Goal: Task Accomplishment & Management: Manage account settings

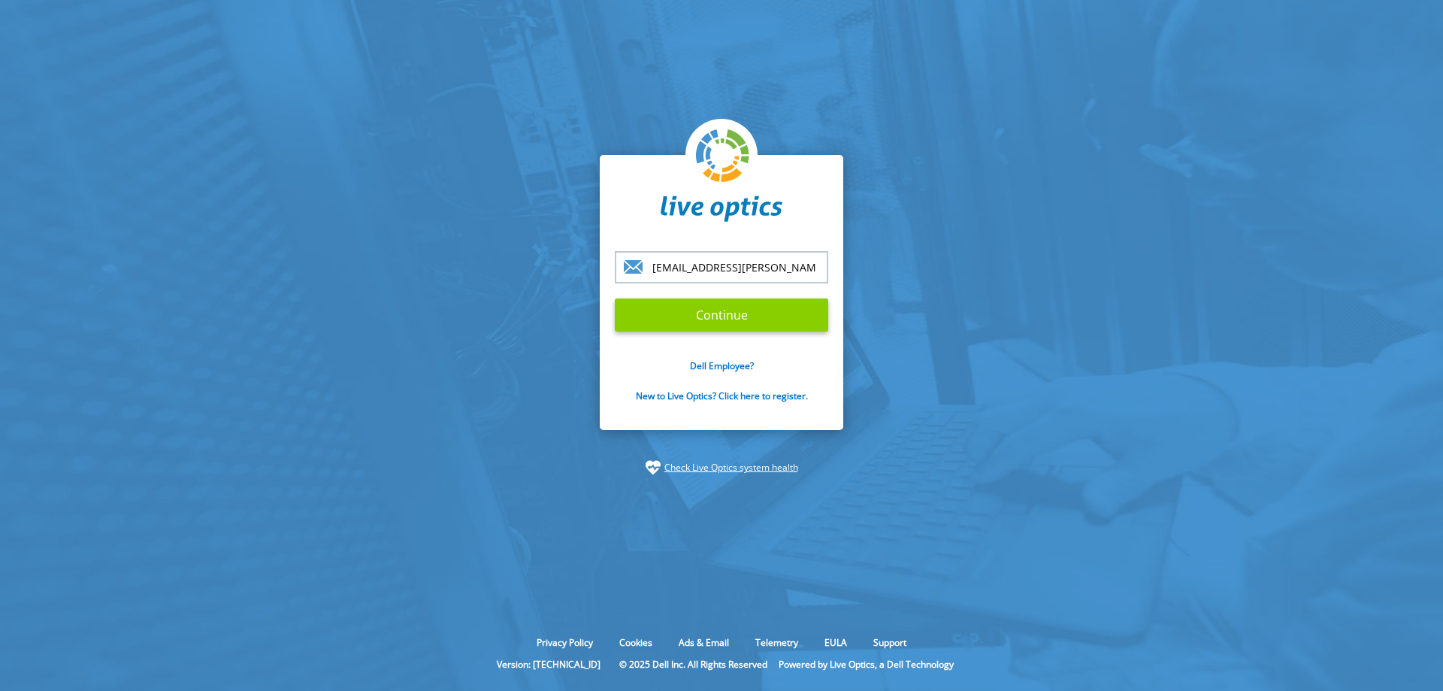
click at [715, 307] on input "Continue" at bounding box center [721, 314] width 213 height 33
click at [710, 316] on input "Continue" at bounding box center [721, 314] width 213 height 33
click at [743, 323] on input "Continue" at bounding box center [721, 314] width 213 height 33
click at [738, 316] on input "Continue" at bounding box center [721, 314] width 213 height 33
click at [738, 317] on input "Continue" at bounding box center [721, 314] width 213 height 33
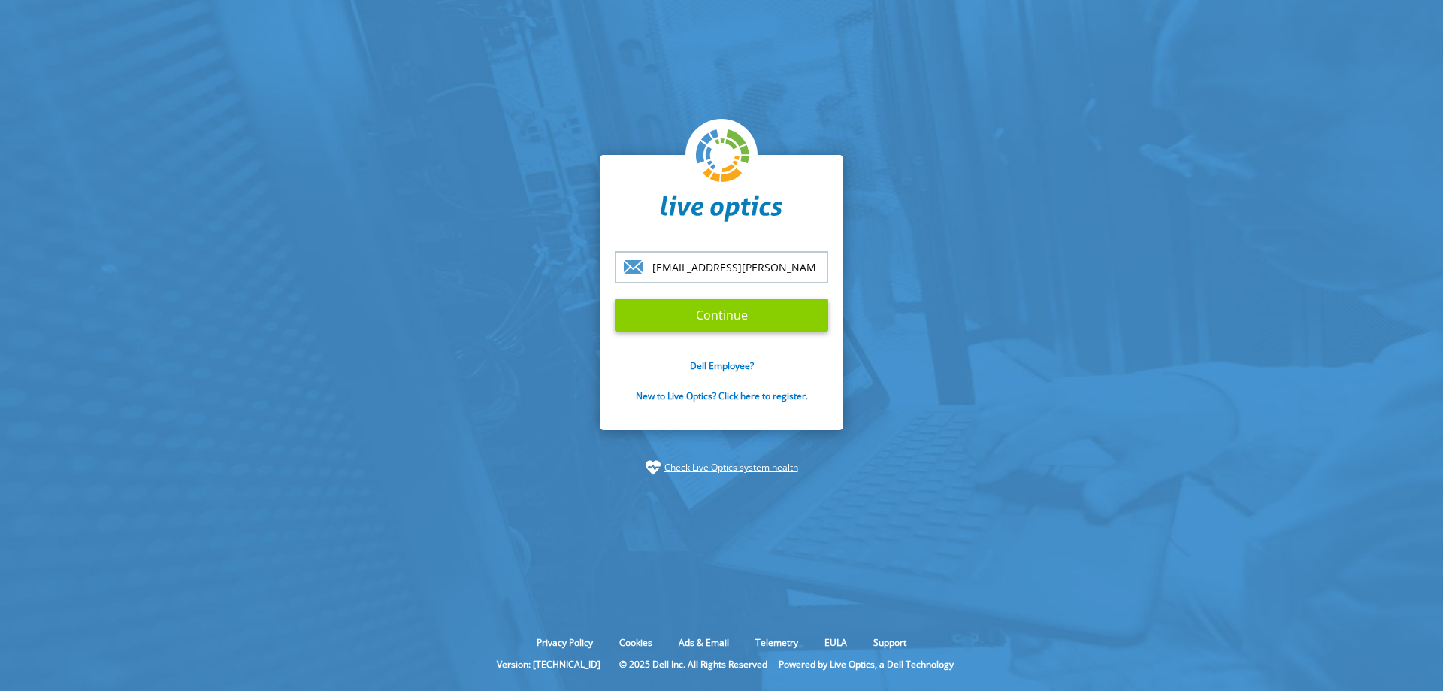
click at [688, 318] on input "Continue" at bounding box center [721, 314] width 213 height 33
click at [687, 317] on input "Continue" at bounding box center [721, 314] width 213 height 33
click at [686, 316] on input "Continue" at bounding box center [721, 314] width 213 height 33
click at [686, 315] on input "Continue" at bounding box center [721, 314] width 213 height 33
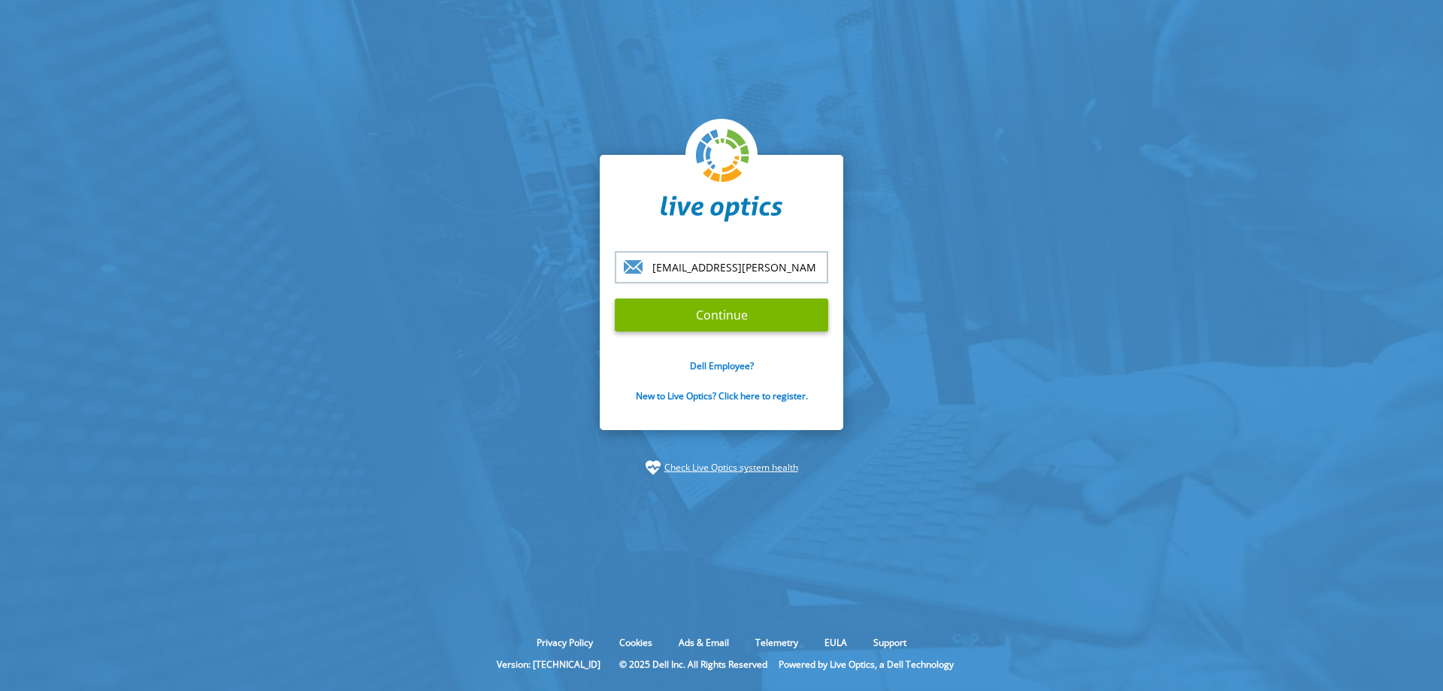
click at [784, 262] on input "[EMAIL_ADDRESS][PERSON_NAME][DOMAIN_NAME]" at bounding box center [721, 267] width 213 height 32
type input "[EMAIL_ADDRESS][DOMAIN_NAME]"
click at [716, 314] on input "Continue" at bounding box center [721, 314] width 213 height 33
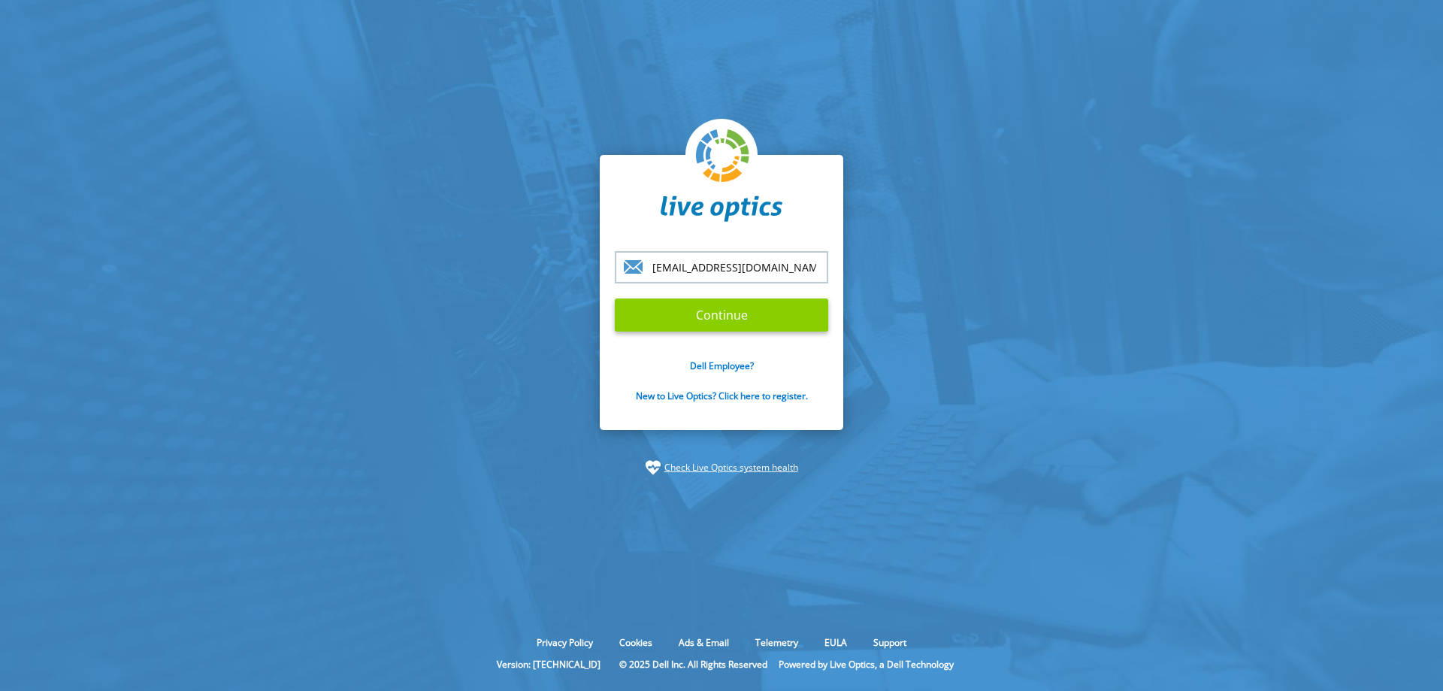
click at [718, 314] on input "Continue" at bounding box center [721, 314] width 213 height 33
